Goal: Transaction & Acquisition: Obtain resource

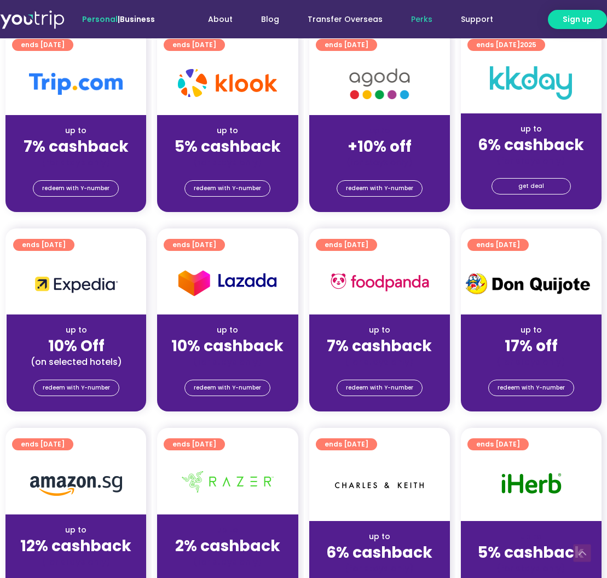
scroll to position [237, 0]
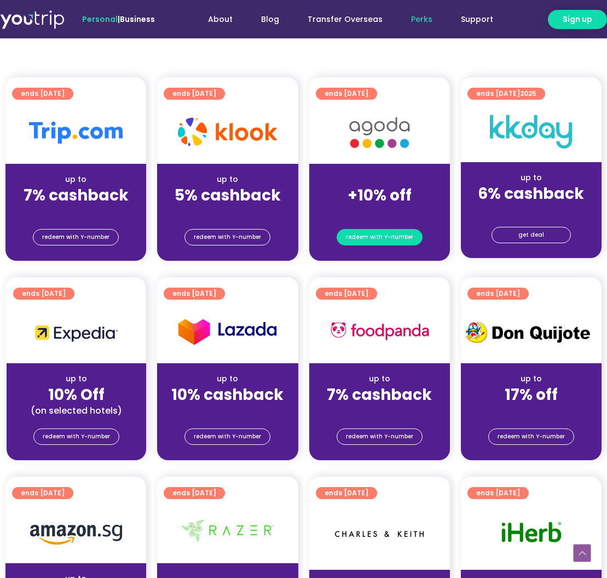
click at [398, 232] on span "redeem with Y-number" at bounding box center [379, 237] width 67 height 15
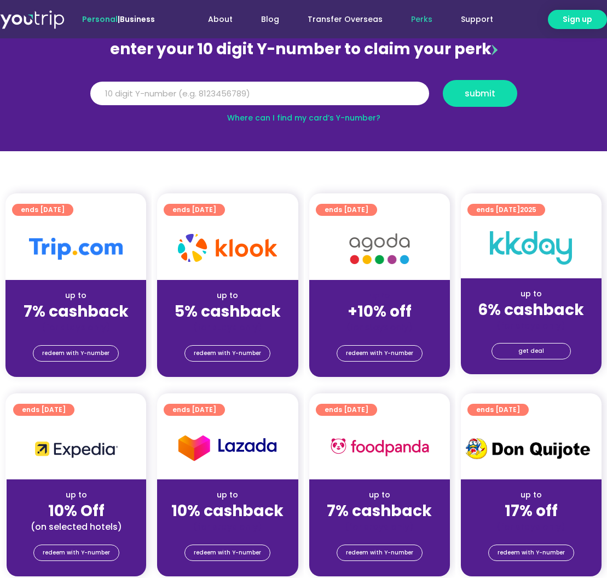
scroll to position [121, 0]
click at [268, 94] on input "Y Number" at bounding box center [259, 94] width 339 height 24
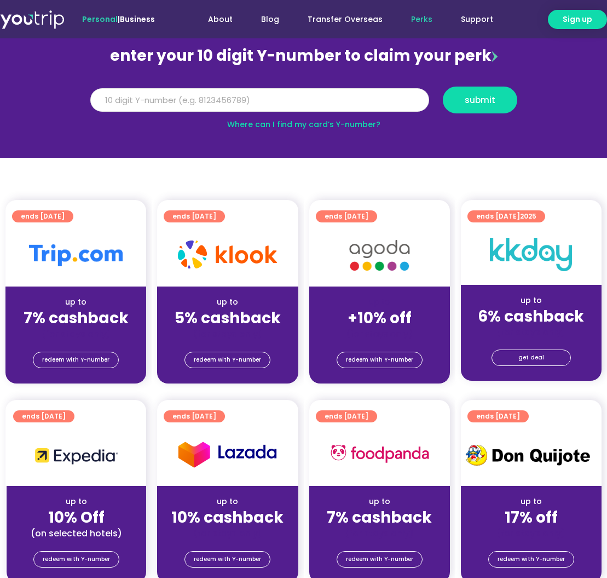
click at [267, 99] on input "Y Number" at bounding box center [259, 100] width 339 height 24
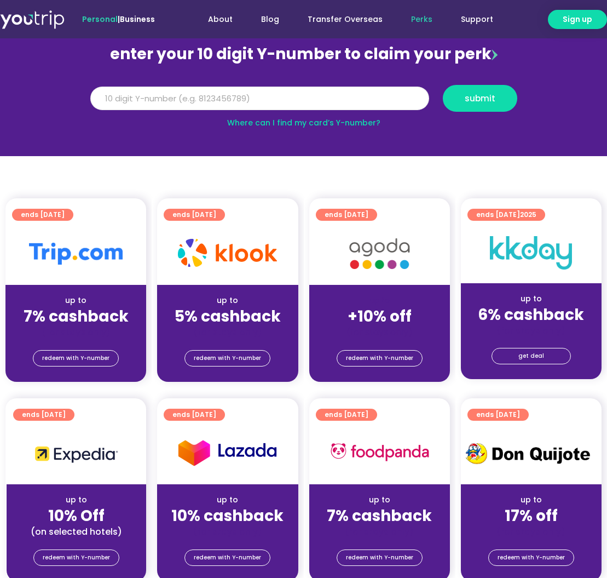
scroll to position [114, 0]
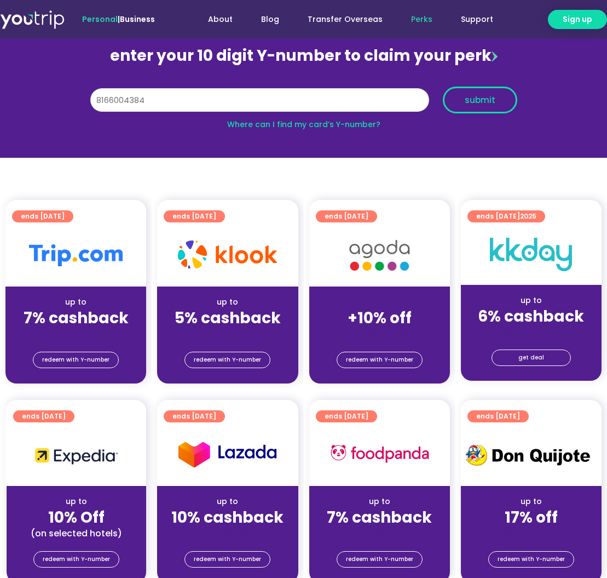
type input "8166004384"
click at [457, 101] on span "submit" at bounding box center [480, 100] width 56 height 8
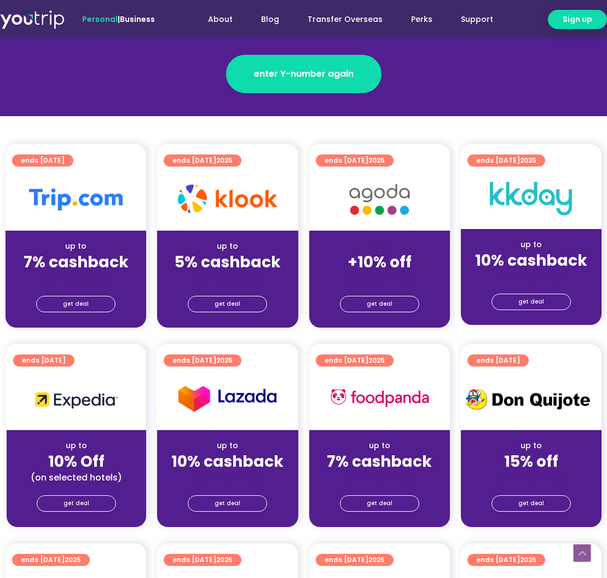
scroll to position [186, 0]
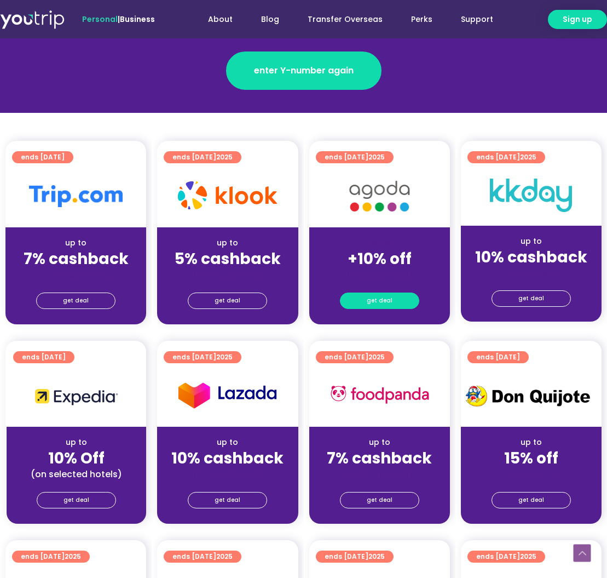
click at [387, 299] on span "get deal" at bounding box center [380, 300] width 26 height 15
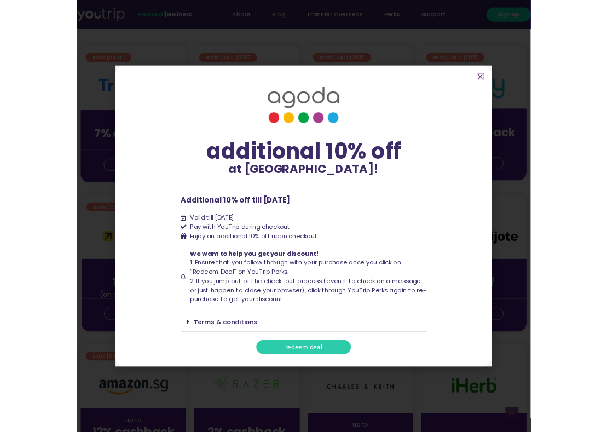
scroll to position [268, 0]
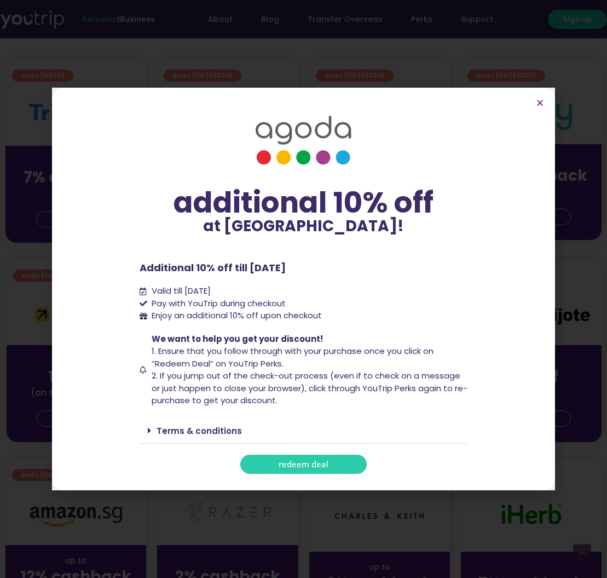
click at [185, 428] on link "Terms & conditions" at bounding box center [199, 431] width 85 height 12
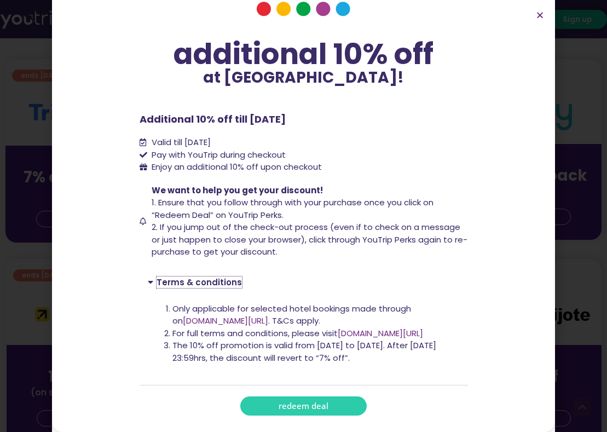
scroll to position [292, 0]
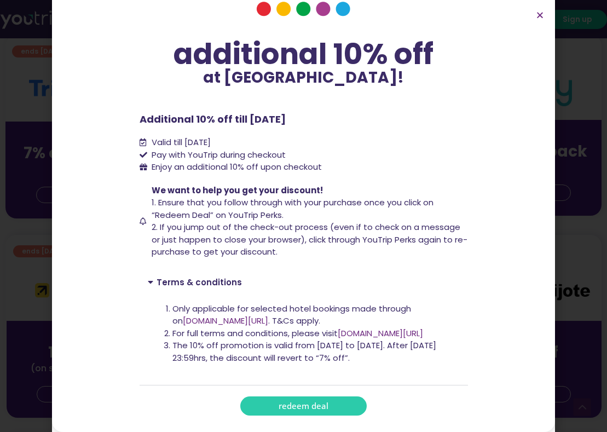
click at [239, 323] on link "[DOMAIN_NAME][URL]" at bounding box center [225, 321] width 85 height 12
